Goal: Navigation & Orientation: Understand site structure

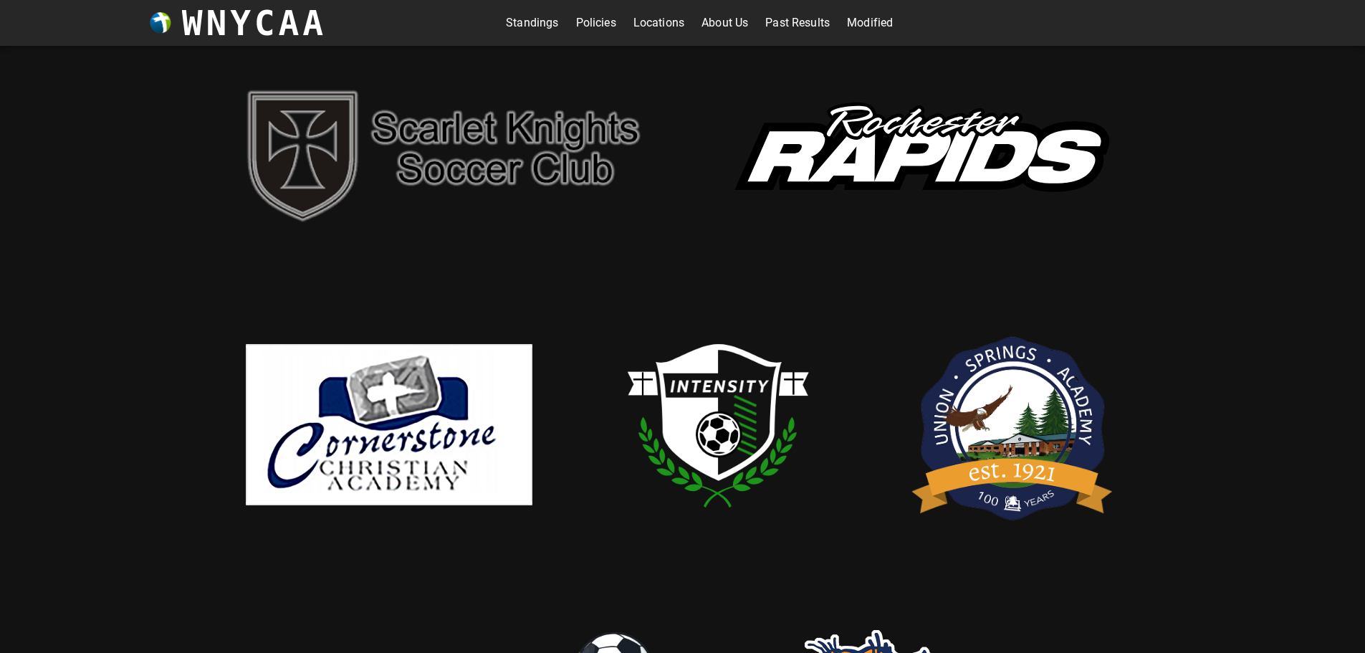
click at [555, 23] on div "Standings Policies Locations About Us Past Results Modified" at bounding box center [699, 22] width 387 height 23
click at [534, 27] on link "Standings" at bounding box center [532, 22] width 52 height 23
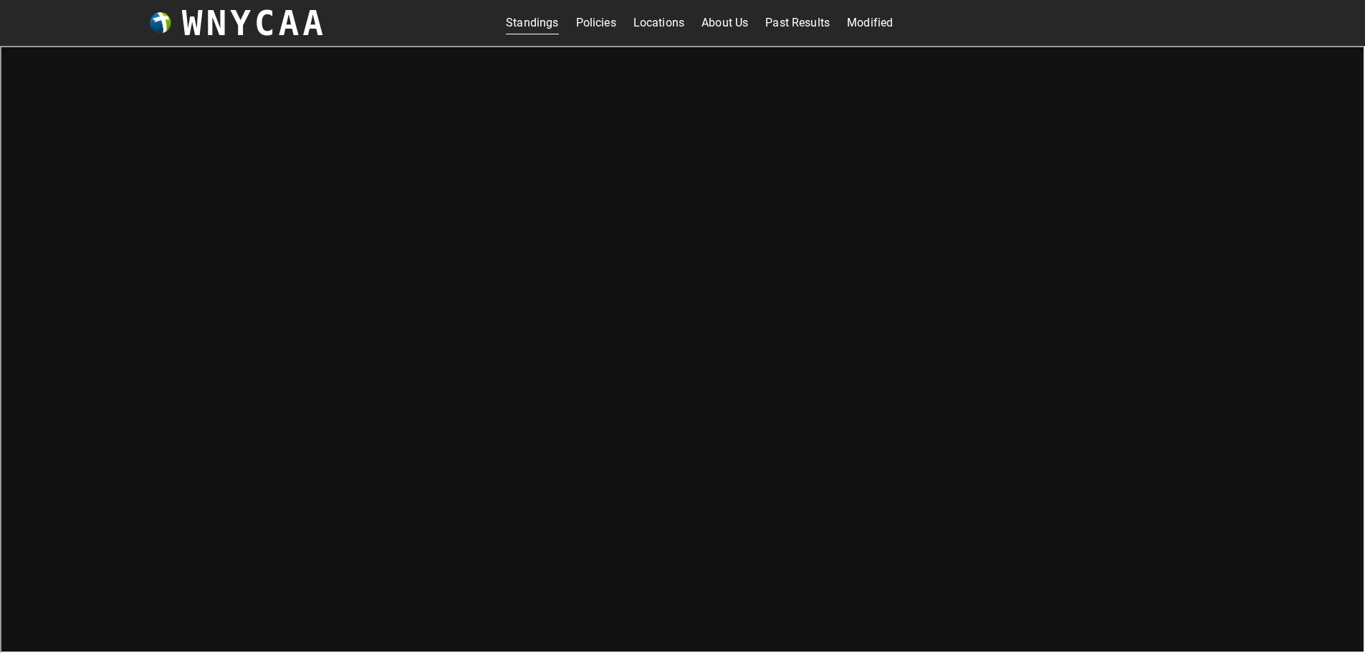
click at [606, 7] on div "Standings Policies Locations About Us Past Results Modified" at bounding box center [700, 23] width 746 height 46
click at [597, 25] on link "Policies" at bounding box center [596, 22] width 40 height 23
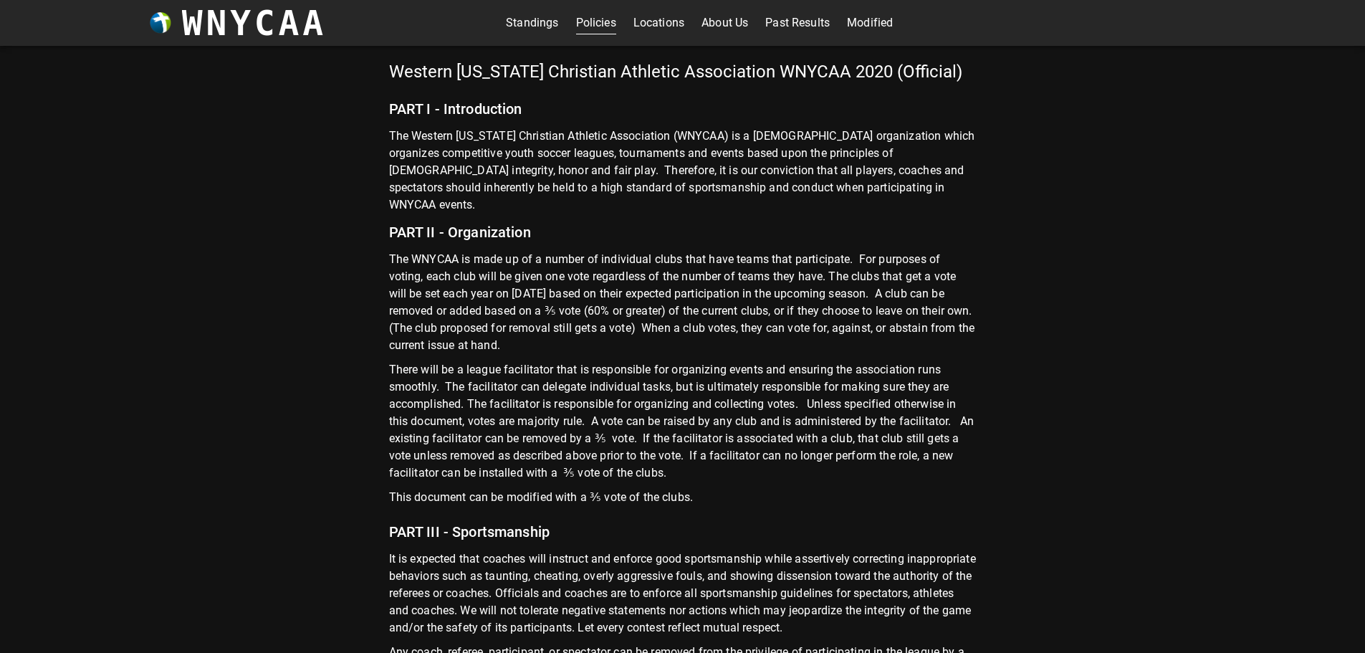
click at [661, 24] on link "Locations" at bounding box center [659, 22] width 51 height 23
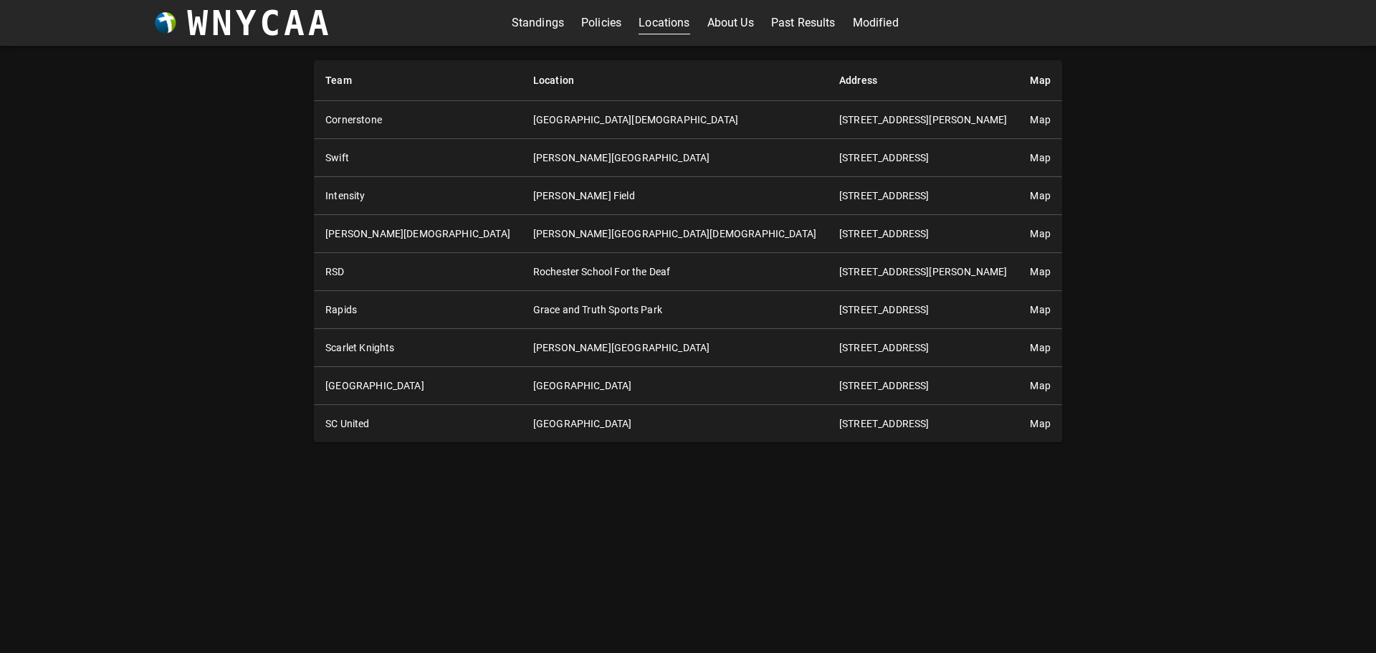
click at [717, 16] on link "About Us" at bounding box center [730, 22] width 47 height 23
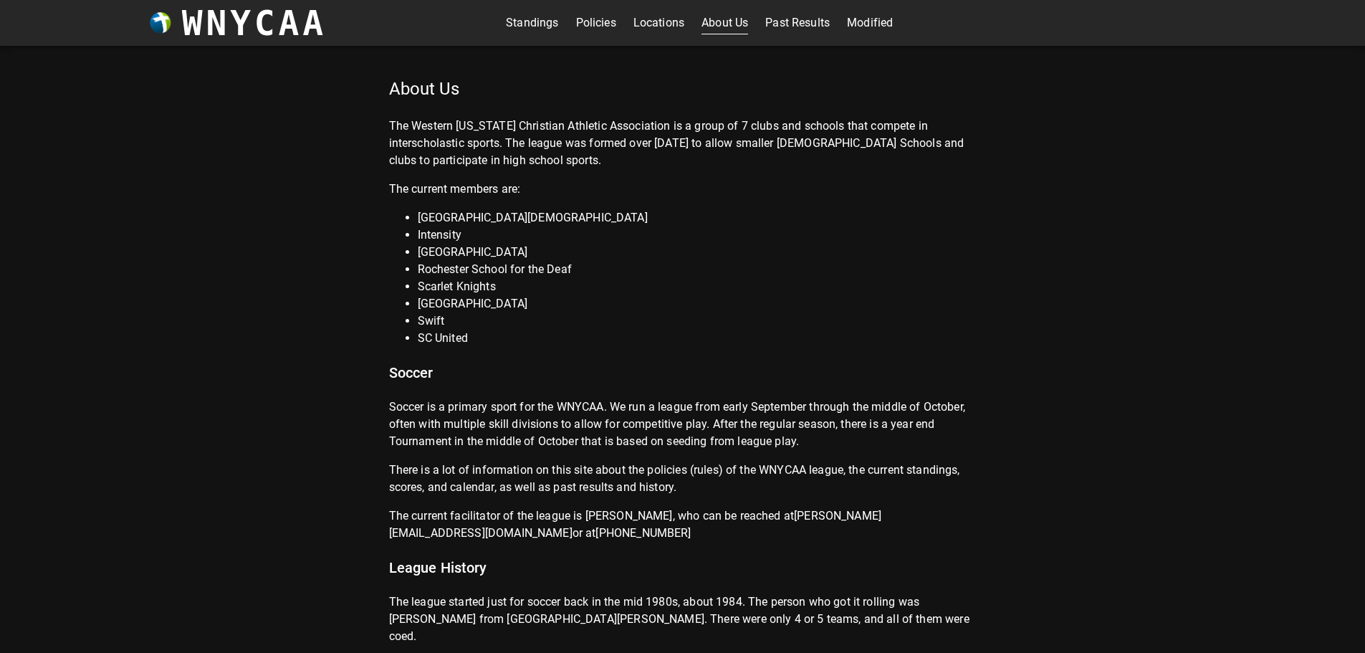
click at [778, 24] on link "Past Results" at bounding box center [797, 22] width 65 height 23
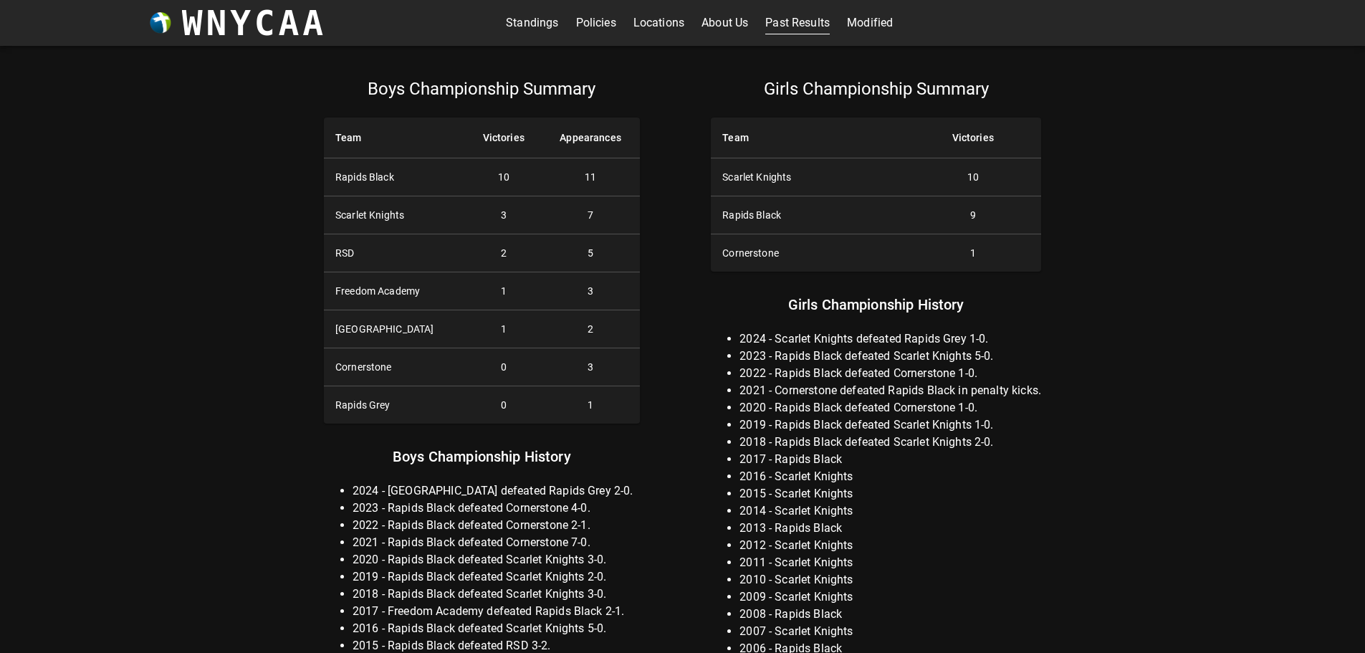
click at [870, 20] on link "Modified" at bounding box center [870, 22] width 46 height 23
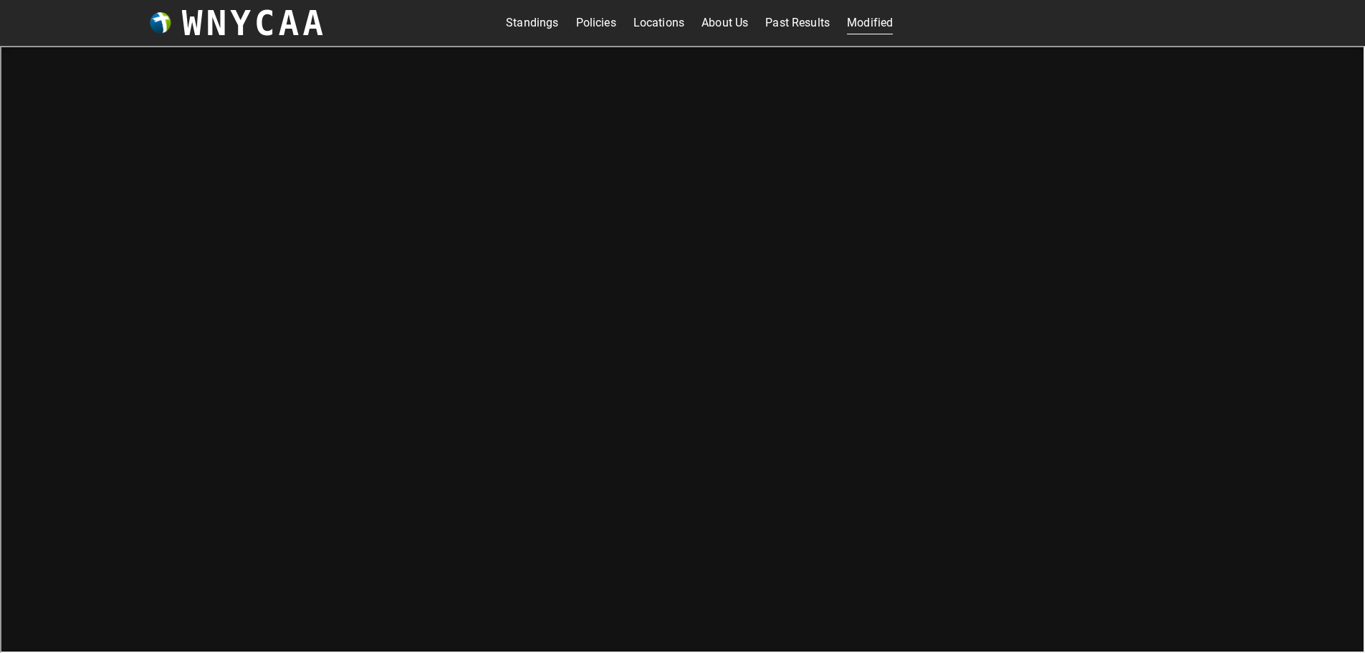
scroll to position [5, 0]
